Goal: Information Seeking & Learning: Find specific fact

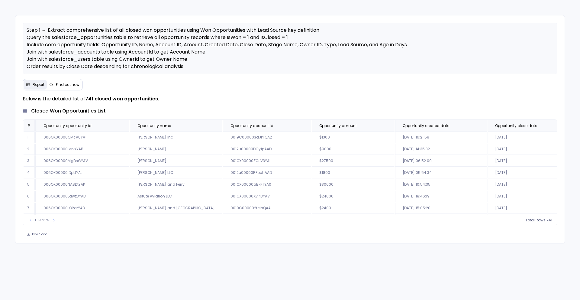
click at [368, 145] on td "$9000" at bounding box center [353, 149] width 83 height 11
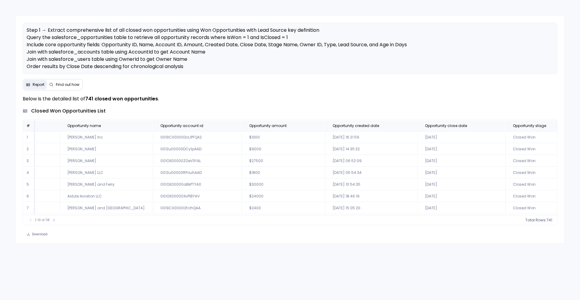
scroll to position [0, 122]
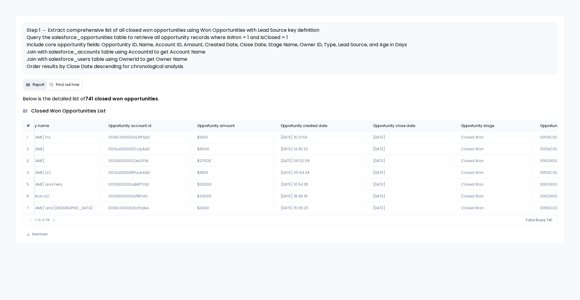
click at [539, 220] on span "Total Rows:" at bounding box center [535, 220] width 21 height 5
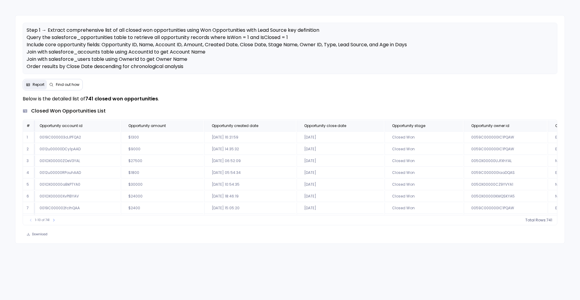
scroll to position [0, 76]
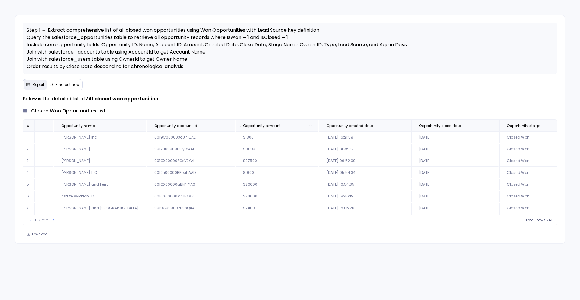
click at [247, 125] on span "Opportunity amount" at bounding box center [261, 125] width 37 height 5
click at [538, 220] on span "730" at bounding box center [541, 220] width 7 height 5
click at [441, 230] on div "Download" at bounding box center [290, 234] width 550 height 8
click at [534, 218] on span "Total Rows:" at bounding box center [535, 220] width 21 height 5
click at [545, 221] on span "Total Rows:" at bounding box center [535, 220] width 21 height 5
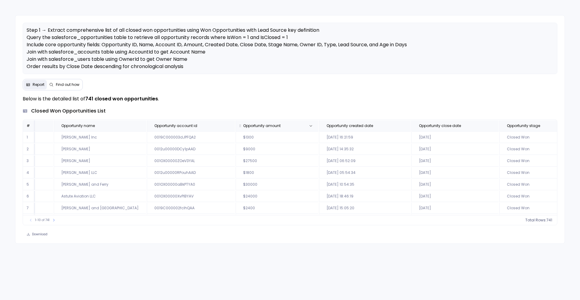
click at [250, 131] on th "Opportunity amount" at bounding box center [277, 125] width 83 height 11
click at [536, 220] on span "count :" at bounding box center [532, 220] width 12 height 5
click at [53, 221] on icon at bounding box center [54, 220] width 4 height 4
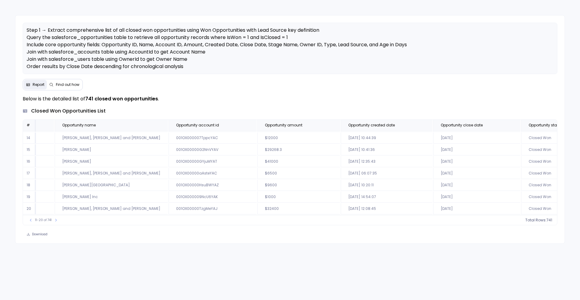
scroll to position [0, 76]
click at [265, 127] on span "Opportunity amount" at bounding box center [283, 125] width 37 height 5
click at [257, 186] on td "$29268.3" at bounding box center [298, 184] width 83 height 11
click at [257, 137] on td "$63500" at bounding box center [298, 137] width 83 height 11
drag, startPoint x: 230, startPoint y: 137, endPoint x: 244, endPoint y: 219, distance: 82.9
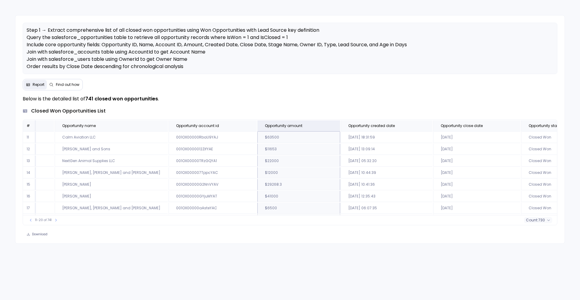
click at [244, 225] on div "# Opportunity opportunity id Opportunity name Opportunity account id Opportunit…" at bounding box center [290, 172] width 535 height 106
click at [257, 196] on td "$41000" at bounding box center [298, 196] width 83 height 11
click at [244, 131] on table "# Opportunity opportunity id Opportunity name Opportunity account id Opportunit…" at bounding box center [542, 185] width 1190 height 130
click at [257, 136] on td "$63500" at bounding box center [298, 137] width 83 height 11
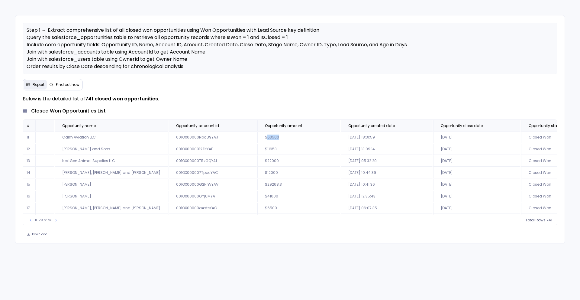
click at [257, 136] on td "$63500" at bounding box center [298, 137] width 83 height 11
click at [257, 137] on td "$63500" at bounding box center [298, 137] width 83 height 11
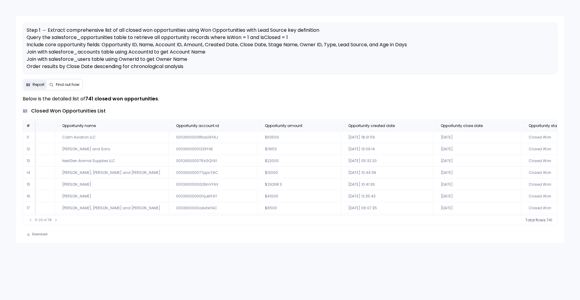
click at [257, 137] on td "$63500" at bounding box center [298, 137] width 83 height 11
copy td "63500"
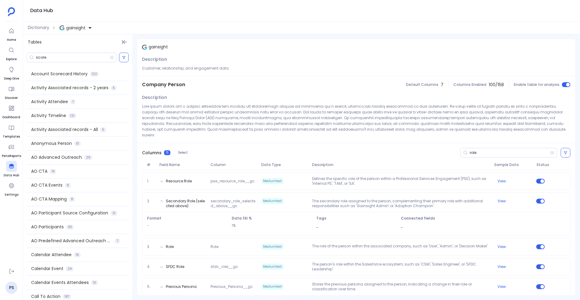
scroll to position [154, 0]
